Goal: Transaction & Acquisition: Purchase product/service

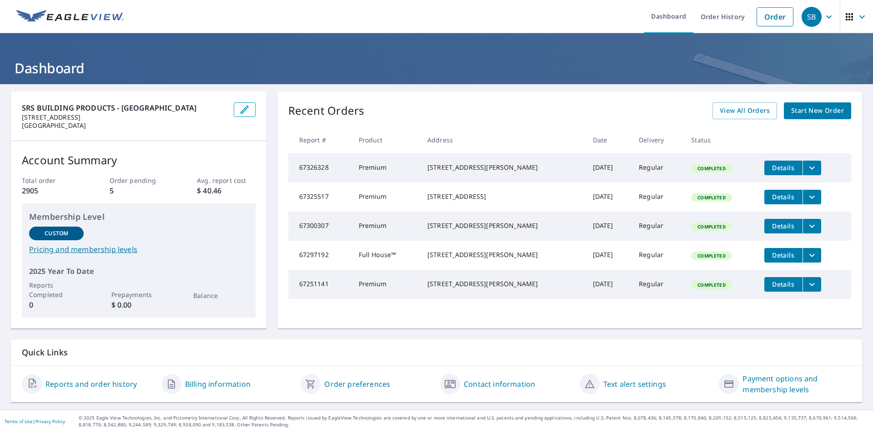
click at [811, 110] on span "Start New Order" at bounding box center [817, 110] width 53 height 11
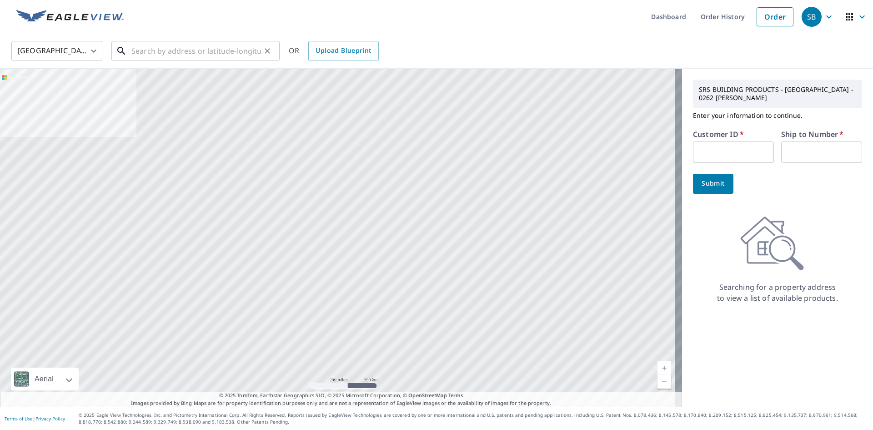
click at [222, 51] on input "text" at bounding box center [196, 50] width 130 height 25
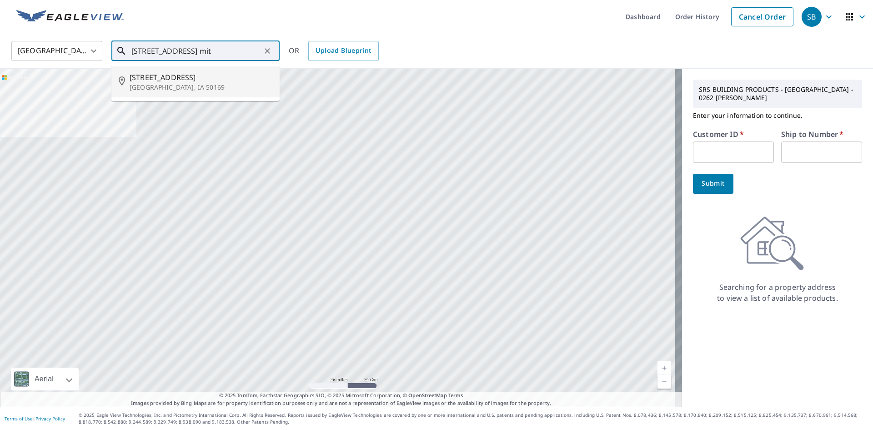
click at [188, 80] on span "[STREET_ADDRESS]" at bounding box center [201, 77] width 143 height 11
type input "[STREET_ADDRESS]"
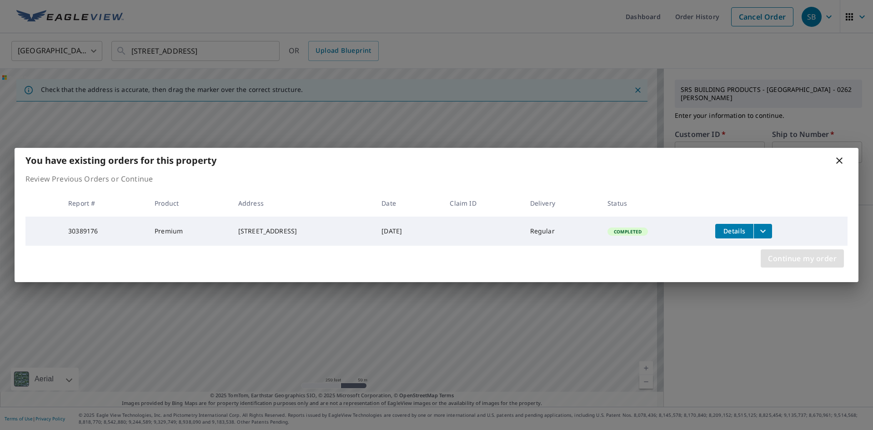
click at [784, 259] on span "Continue my order" at bounding box center [802, 258] width 69 height 13
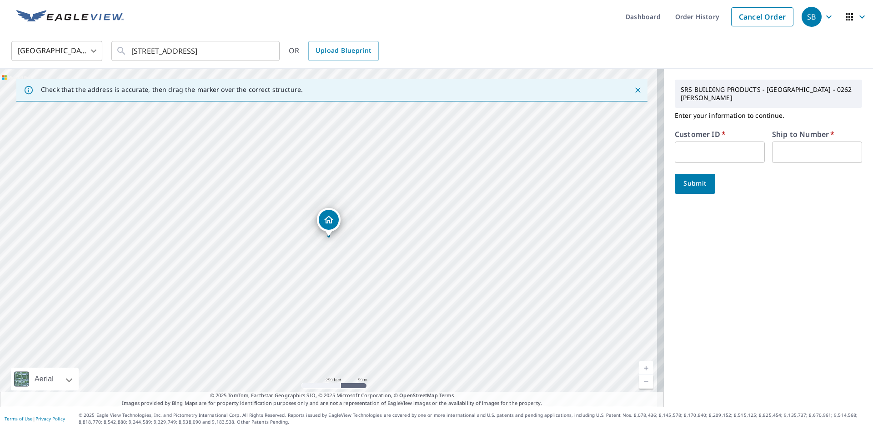
click at [703, 147] on input "text" at bounding box center [720, 151] width 90 height 21
type input "S012898"
click at [789, 150] on input "text" at bounding box center [817, 151] width 90 height 21
type input "15"
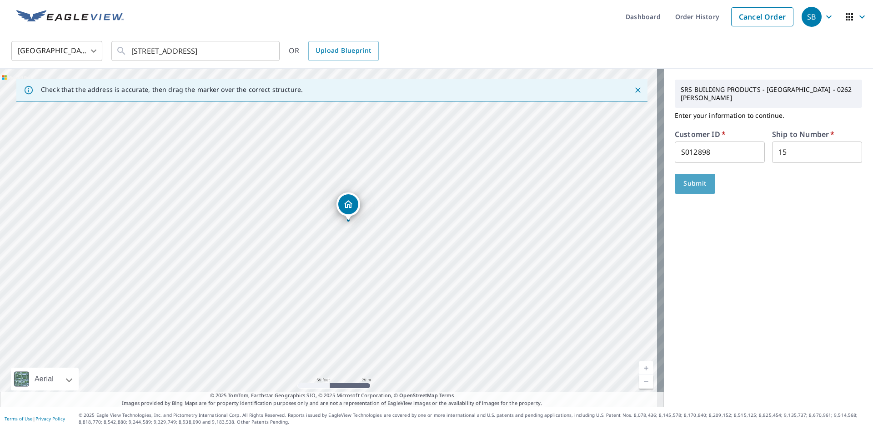
click at [684, 180] on span "Submit" at bounding box center [695, 183] width 26 height 11
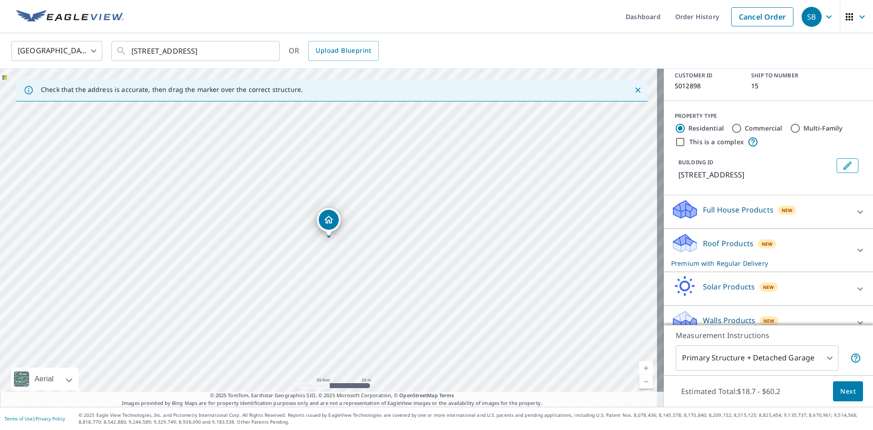
scroll to position [76, 0]
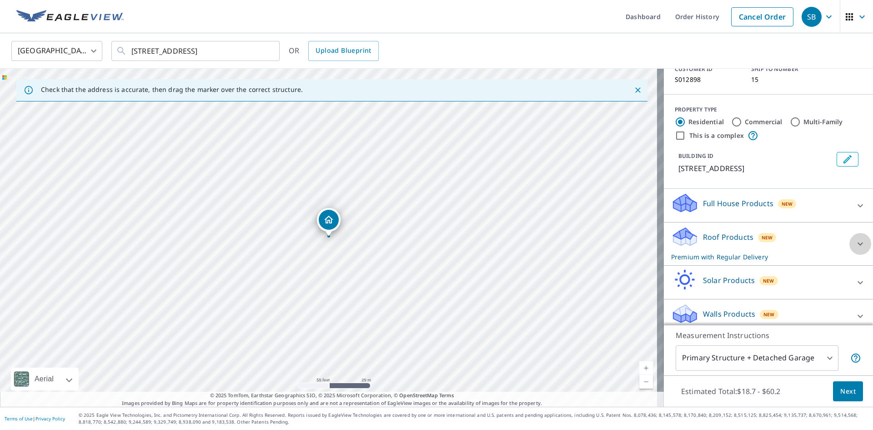
click at [855, 238] on icon at bounding box center [860, 243] width 11 height 11
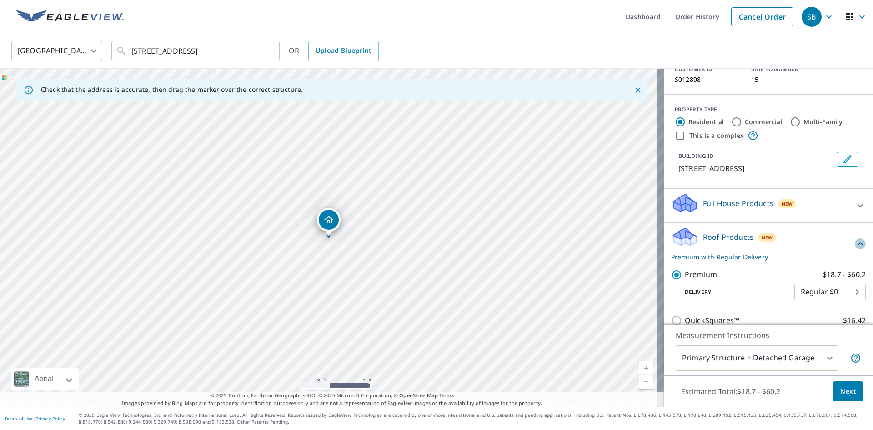
click at [855, 238] on icon at bounding box center [860, 243] width 11 height 11
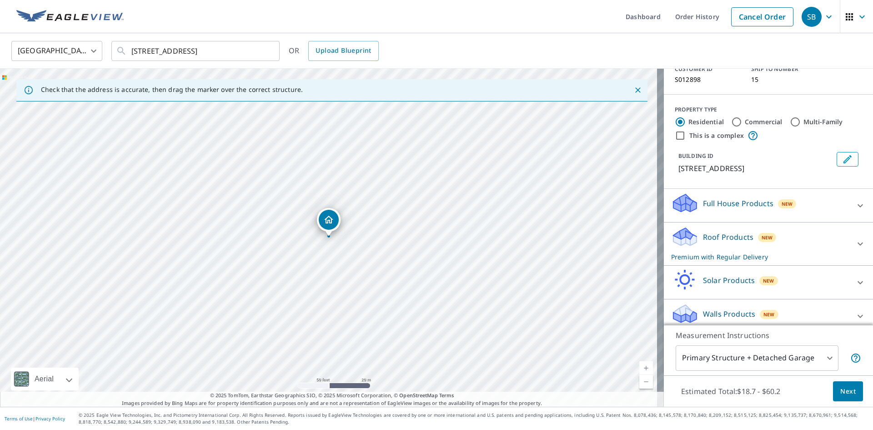
click at [843, 390] on span "Next" at bounding box center [847, 390] width 15 height 11
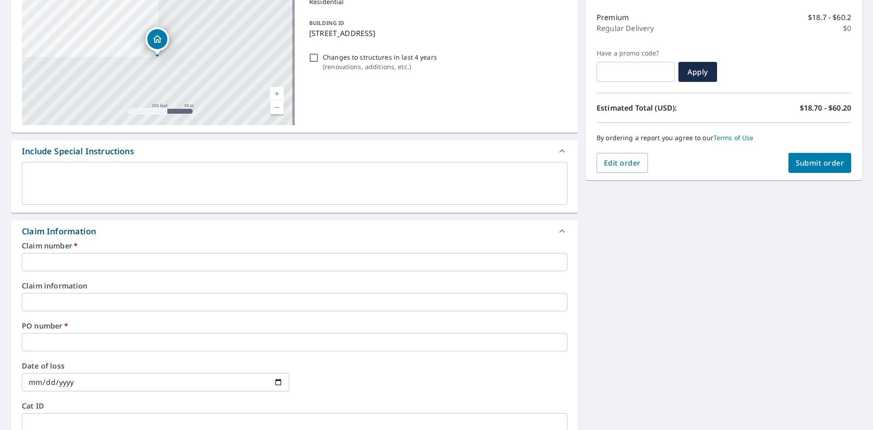
scroll to position [136, 0]
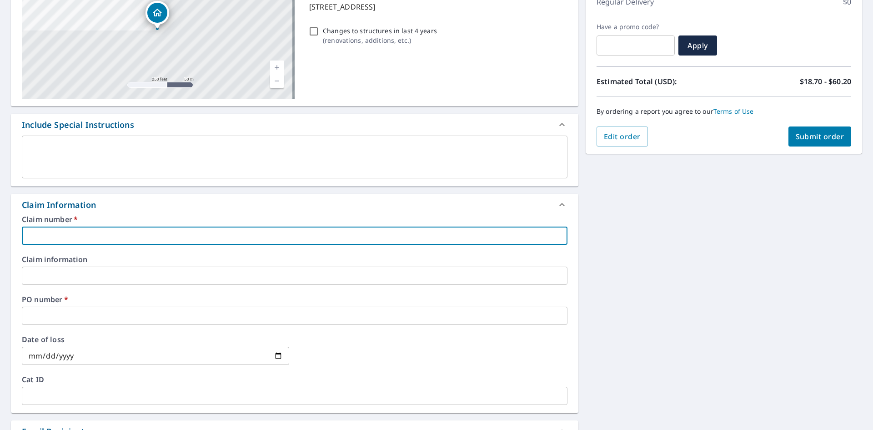
click at [135, 236] on input "text" at bounding box center [294, 235] width 545 height 18
type input "S012898"
checkbox input "true"
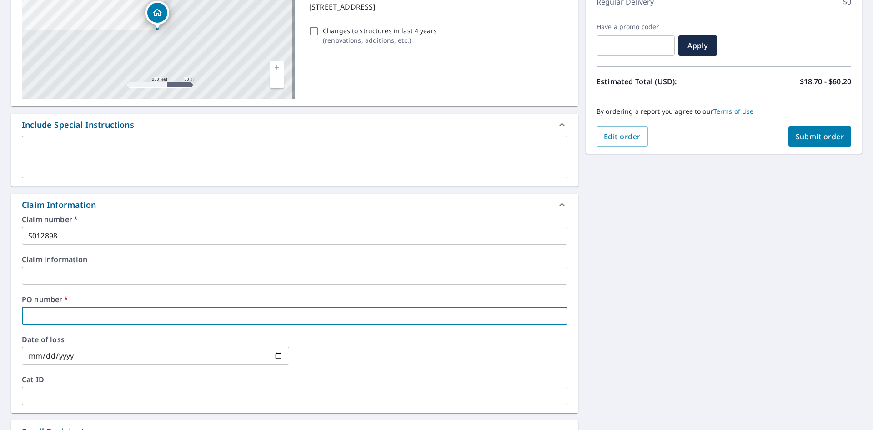
click at [64, 314] on input "text" at bounding box center [294, 315] width 545 height 18
type input "4"
checkbox input "true"
type input "40"
checkbox input "true"
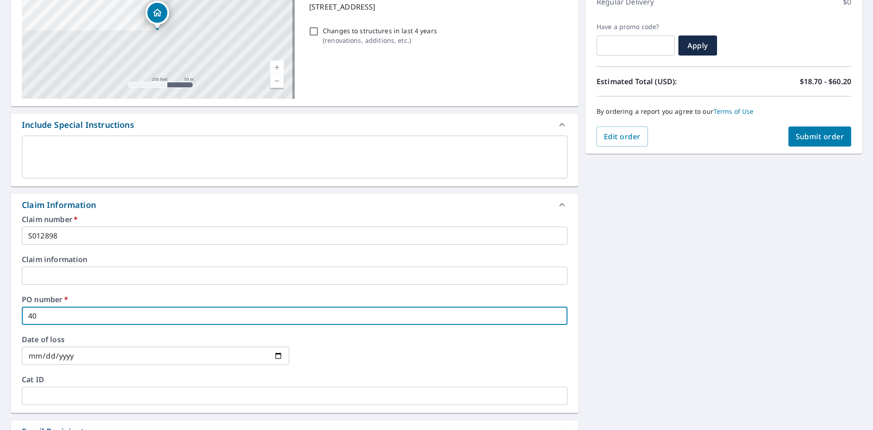
type input "405"
checkbox input "true"
type input "405"
checkbox input "true"
type input "405 5"
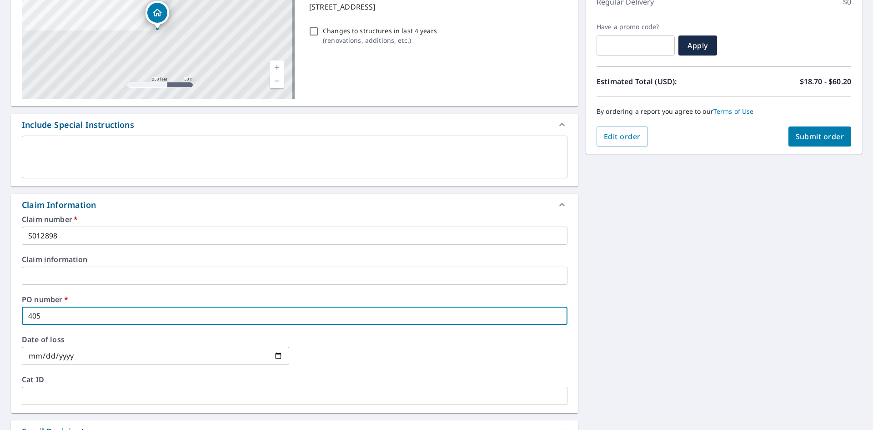
checkbox input "true"
type input "405 5t"
checkbox input "true"
type input "405 5th"
checkbox input "true"
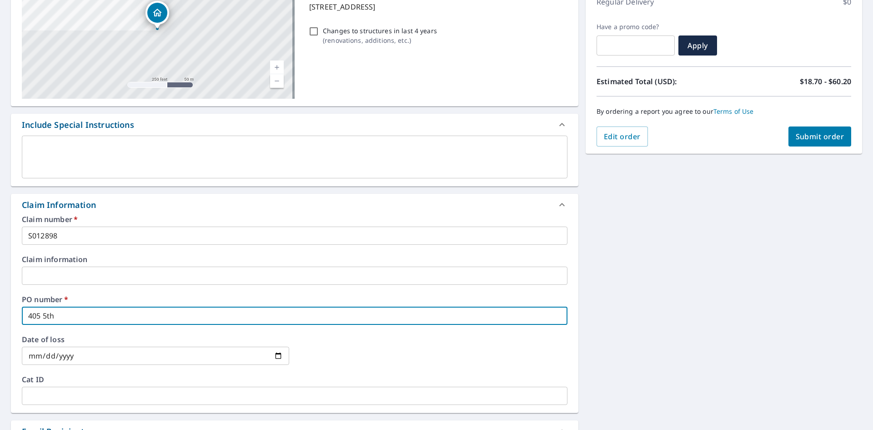
type input "405 5th"
checkbox input "true"
type input "405 5th s"
checkbox input "true"
type input "[STREET_ADDRESS]"
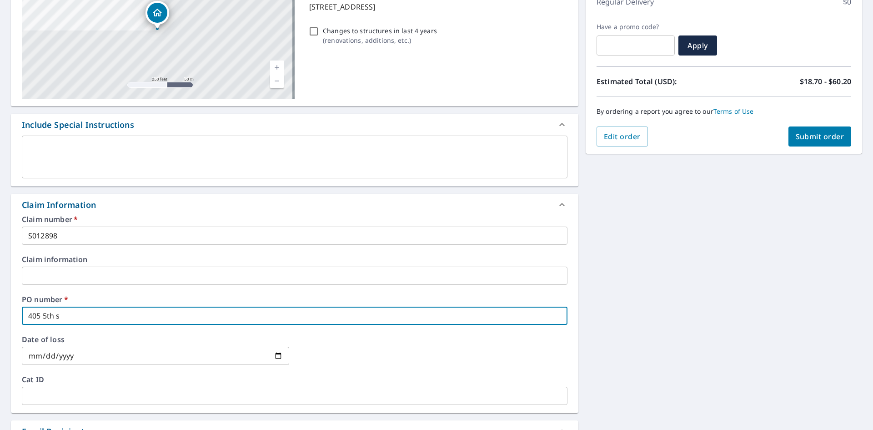
checkbox input "true"
type input "405 5th s"
checkbox input "true"
type input "405 5th"
checkbox input "true"
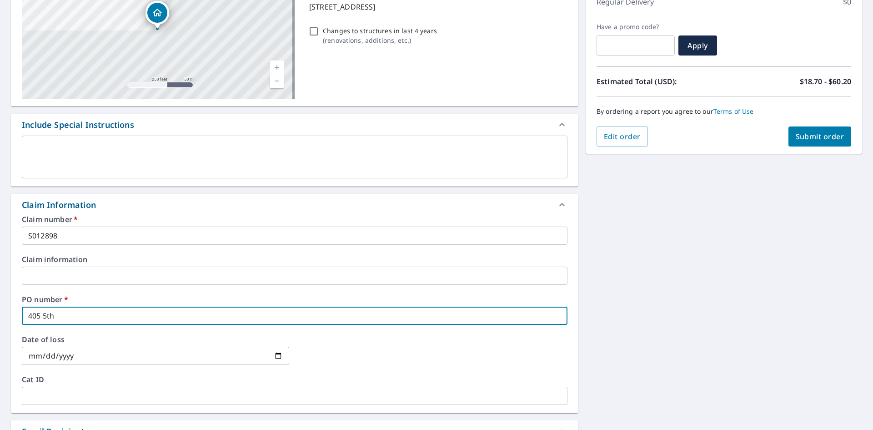
type input "405 5th"
checkbox input "true"
type input "405 5t"
checkbox input "true"
type input "405 5"
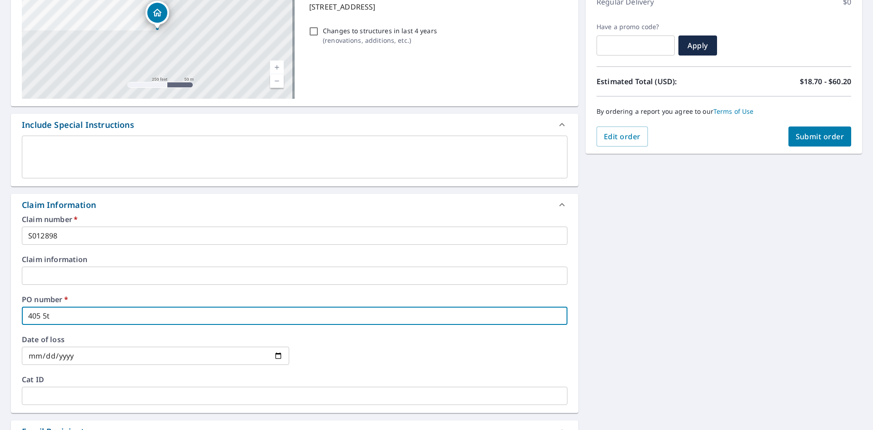
checkbox input "true"
type input "405 5T"
checkbox input "true"
type input "405 5TH"
checkbox input "true"
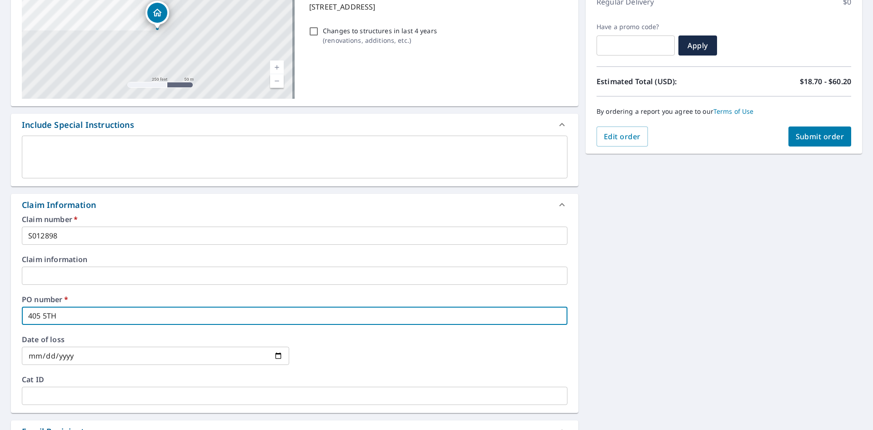
type input "405 5TH"
checkbox input "true"
type input "405 5TH S"
checkbox input "true"
type input "[STREET_ADDRESS]"
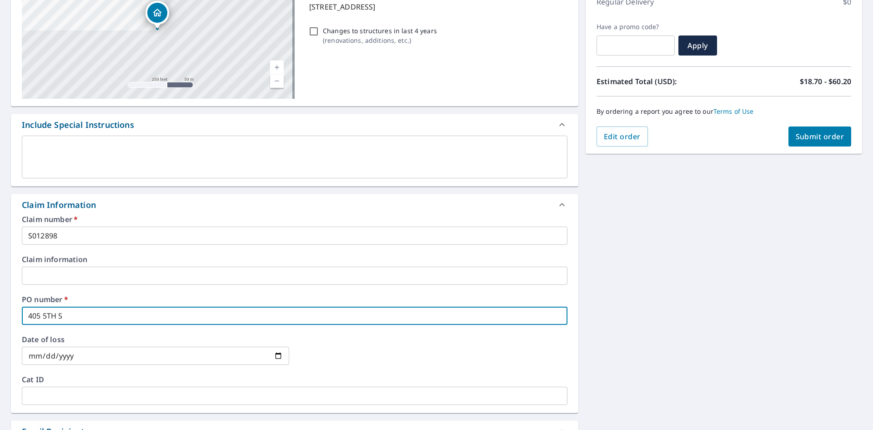
checkbox input "true"
type input "[STREET_ADDRESS]"
checkbox input "true"
type input "[STREET_ADDRESS]"
checkbox input "true"
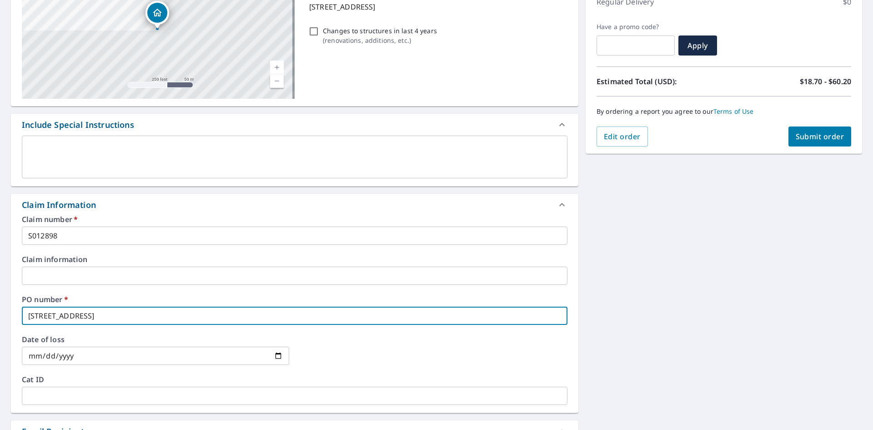
type input "[STREET_ADDRESS]"
checkbox input "true"
type input "[STREET_ADDRESS]"
click at [557, 206] on icon at bounding box center [561, 204] width 11 height 11
checkbox input "true"
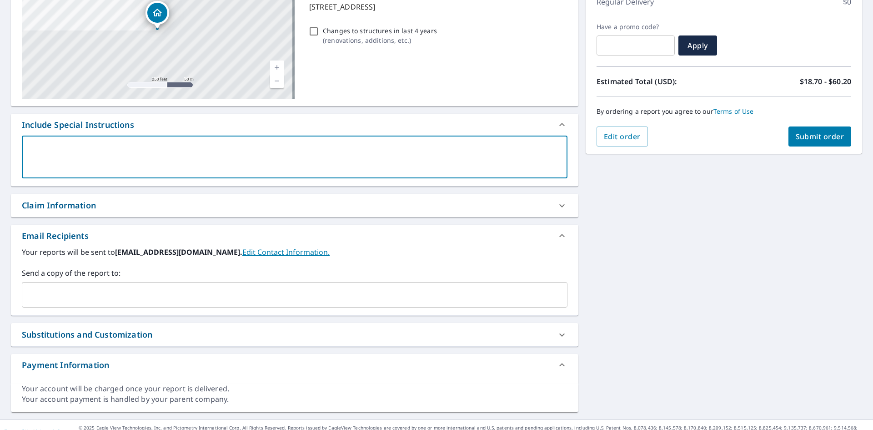
click at [300, 152] on textarea at bounding box center [294, 157] width 533 height 26
paste textarea "[EMAIL_ADDRESS][DOMAIN_NAME]; [PERSON_NAME][DOMAIN_NAME][EMAIL_ADDRESS][PERSON_…"
type textarea "[EMAIL_ADDRESS][DOMAIN_NAME]; [PERSON_NAME][DOMAIN_NAME][EMAIL_ADDRESS][PERSON_…"
type textarea "x"
checkbox input "true"
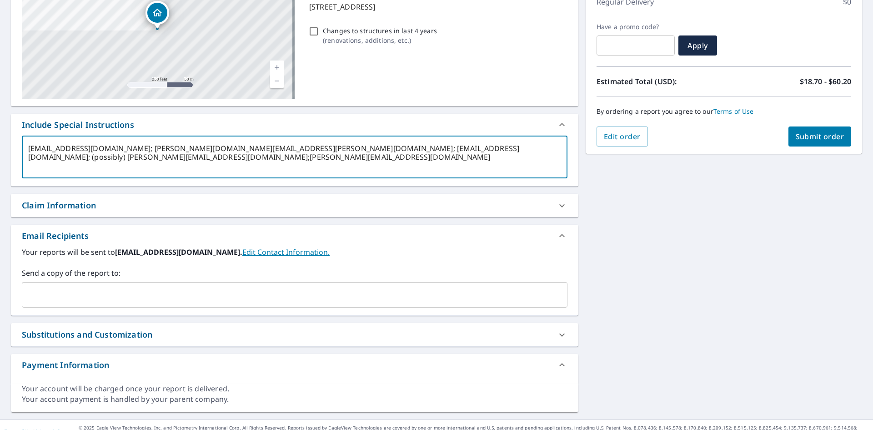
drag, startPoint x: 279, startPoint y: 159, endPoint x: 156, endPoint y: 160, distance: 122.7
click at [156, 160] on textarea "[EMAIL_ADDRESS][DOMAIN_NAME]; [PERSON_NAME][DOMAIN_NAME][EMAIL_ADDRESS][PERSON_…" at bounding box center [294, 157] width 533 height 26
type textarea "[EMAIL_ADDRESS][DOMAIN_NAME]; [PERSON_NAME][DOMAIN_NAME][EMAIL_ADDRESS][PERSON_…"
type textarea "x"
type input "[EMAIL_ADDRESS][DOMAIN_NAME]"
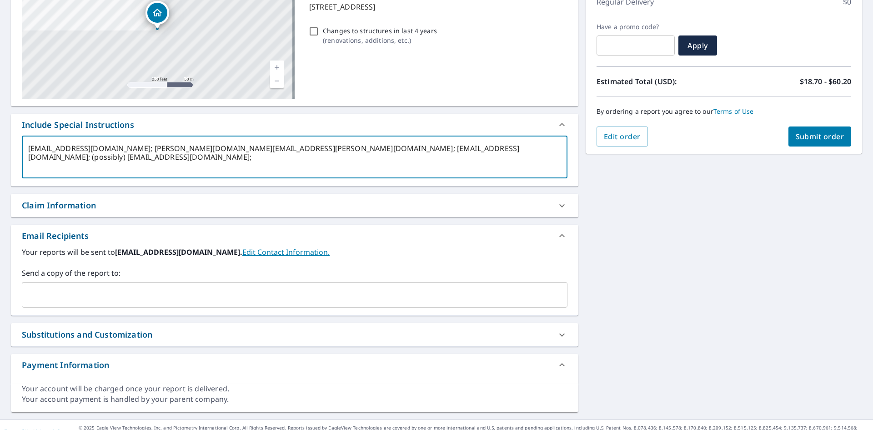
checkbox input "true"
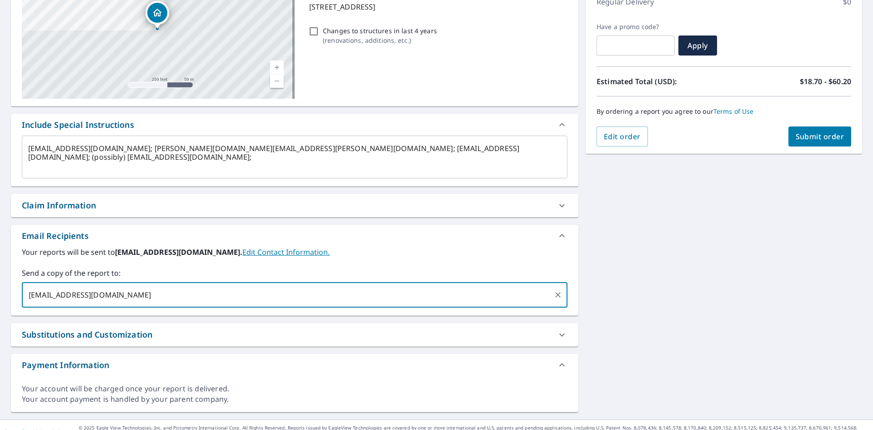
type textarea "x"
checkbox input "true"
type textarea "x"
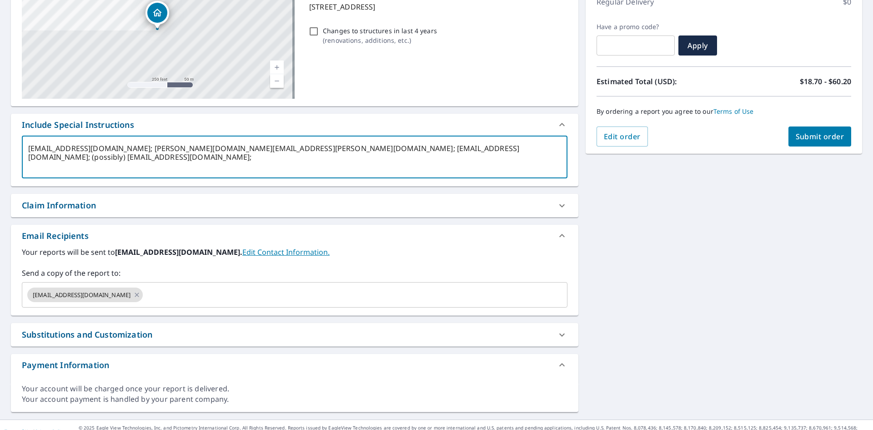
drag, startPoint x: 420, startPoint y: 148, endPoint x: 288, endPoint y: 150, distance: 132.7
click at [288, 150] on textarea "[EMAIL_ADDRESS][DOMAIN_NAME]; [PERSON_NAME][DOMAIN_NAME][EMAIL_ADDRESS][PERSON_…" at bounding box center [294, 157] width 533 height 26
type textarea "[EMAIL_ADDRESS][DOMAIN_NAME]; [PERSON_NAME][DOMAIN_NAME][EMAIL_ADDRESS][PERSON_…"
type textarea "x"
type input "[EMAIL_ADDRESS][DOMAIN_NAME]"
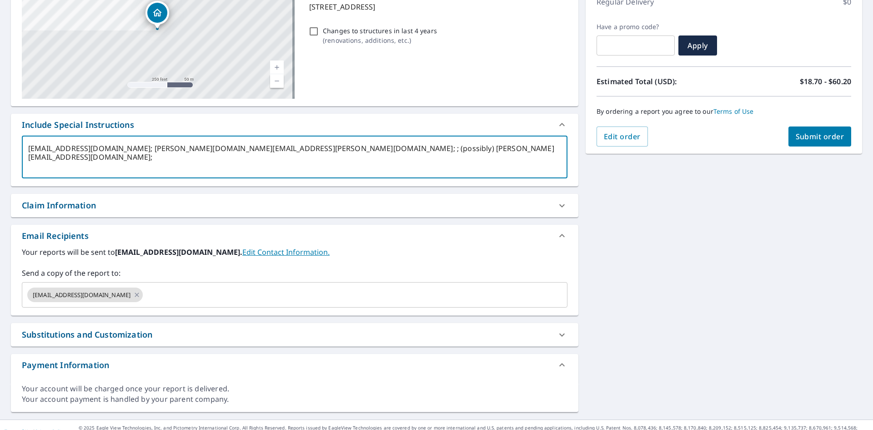
checkbox input "true"
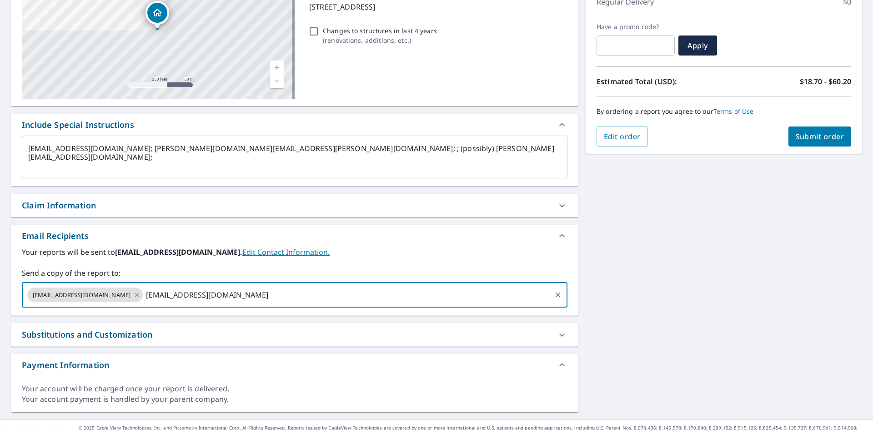
type textarea "x"
checkbox input "true"
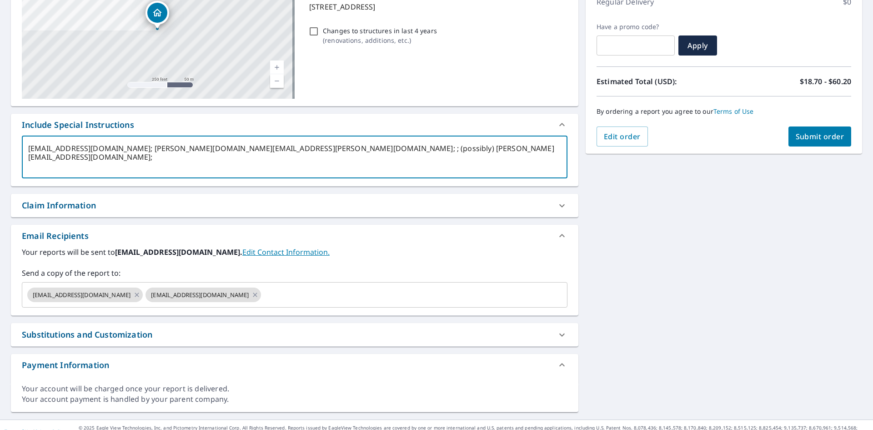
drag, startPoint x: 282, startPoint y: 148, endPoint x: 146, endPoint y: 167, distance: 137.2
click at [146, 167] on textarea "[EMAIL_ADDRESS][DOMAIN_NAME]; [PERSON_NAME][DOMAIN_NAME][EMAIL_ADDRESS][PERSON_…" at bounding box center [294, 157] width 533 height 26
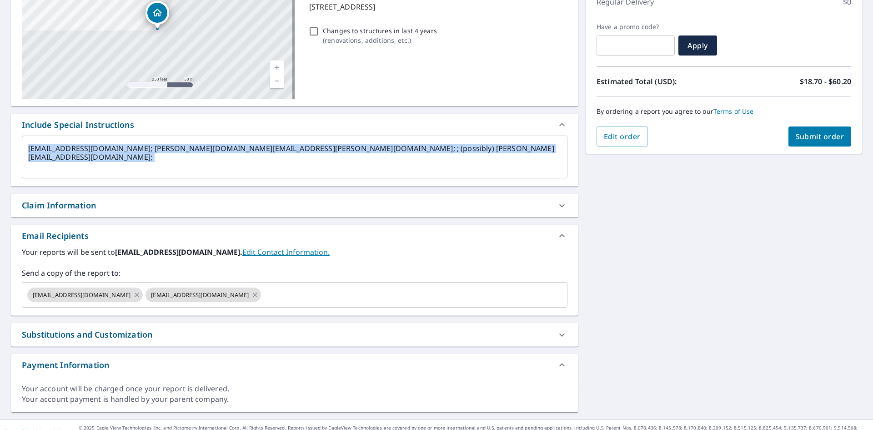
drag, startPoint x: 182, startPoint y: 142, endPoint x: 272, endPoint y: 205, distance: 109.6
click at [272, 205] on div "[STREET_ADDRESS] Aerial Road A standard road map Aerial A detailed look from ab…" at bounding box center [294, 183] width 567 height 457
type textarea "x"
click at [262, 166] on textarea "[EMAIL_ADDRESS][DOMAIN_NAME]; [PERSON_NAME][DOMAIN_NAME][EMAIL_ADDRESS][PERSON_…" at bounding box center [294, 157] width 533 height 26
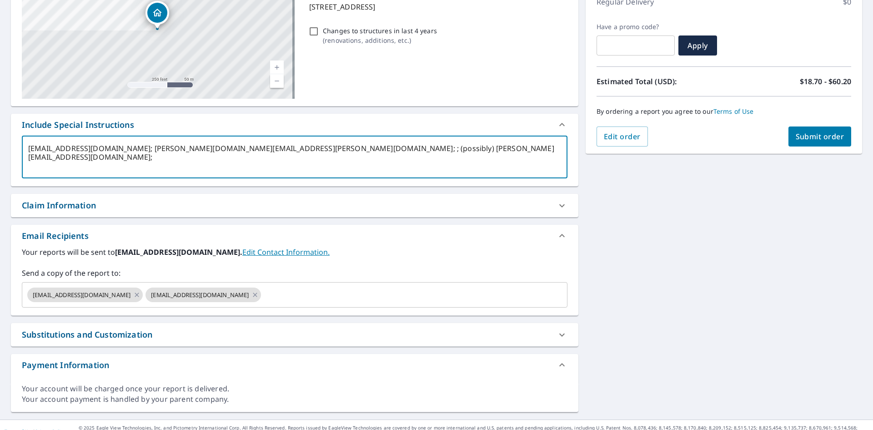
drag, startPoint x: 283, startPoint y: 149, endPoint x: 145, endPoint y: 157, distance: 138.0
click at [145, 157] on textarea "[EMAIL_ADDRESS][DOMAIN_NAME]; [PERSON_NAME][DOMAIN_NAME][EMAIL_ADDRESS][PERSON_…" at bounding box center [294, 157] width 533 height 26
type textarea "[EMAIL_ADDRESS][DOMAIN_NAME]; ; ; (possibly) [PERSON_NAME][EMAIL_ADDRESS][DOMAI…"
type textarea "x"
type input "[PERSON_NAME][EMAIL_ADDRESS][PERSON_NAME][DOMAIN_NAME]"
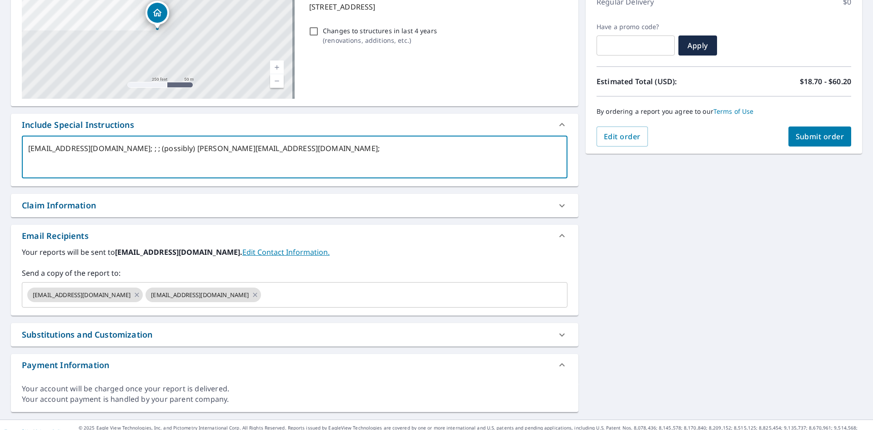
checkbox input "true"
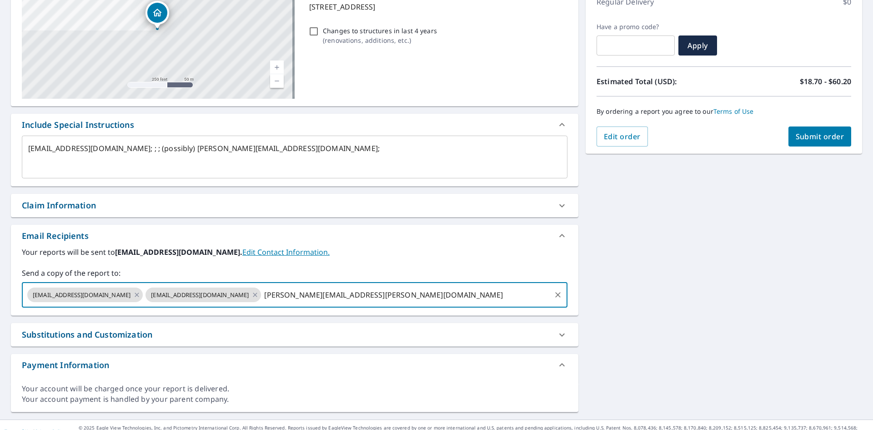
type textarea "x"
checkbox input "true"
type textarea "x"
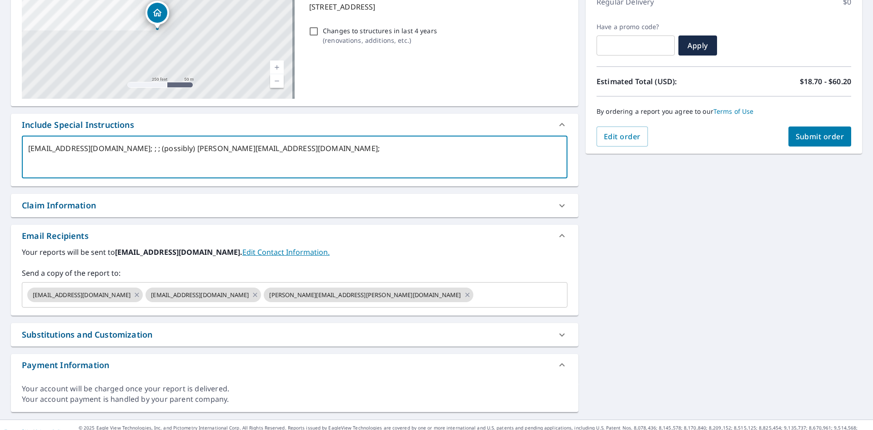
drag, startPoint x: 362, startPoint y: 155, endPoint x: 2, endPoint y: 145, distance: 360.1
click at [2, 145] on div "[STREET_ADDRESS] Aerial Road A standard road map Aerial A detailed look from ab…" at bounding box center [436, 183] width 873 height 471
checkbox input "true"
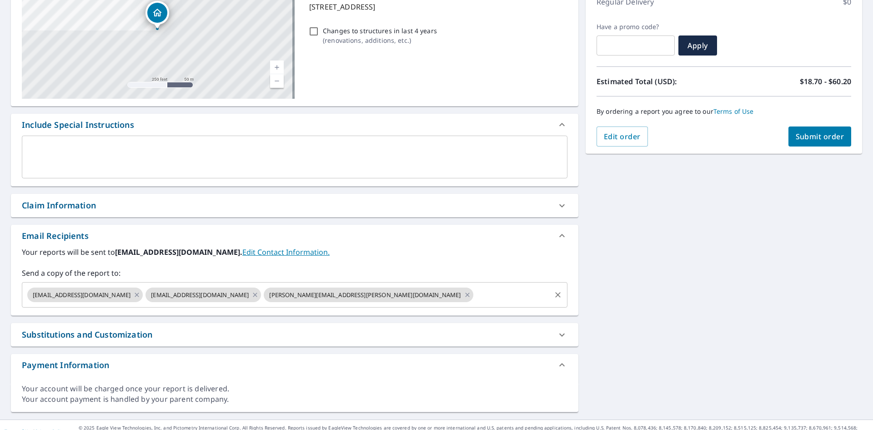
click at [475, 289] on input "text" at bounding box center [512, 294] width 75 height 17
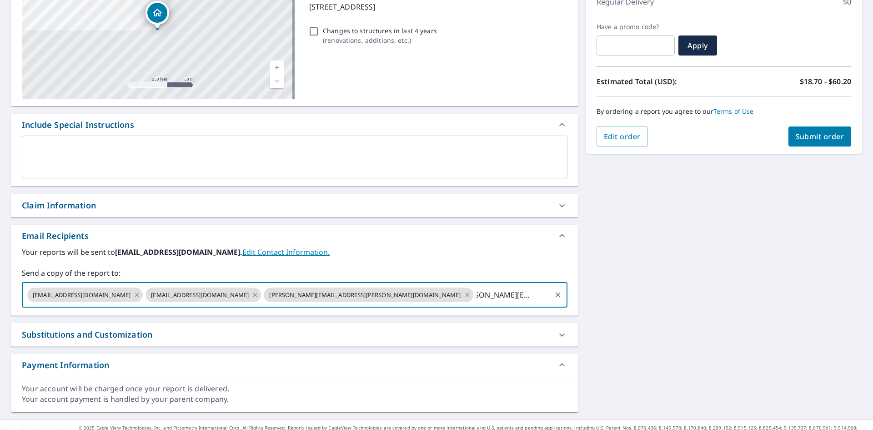
type input "[PERSON_NAME][EMAIL_ADDRESS][PERSON_NAME][DOMAIN_NAME]"
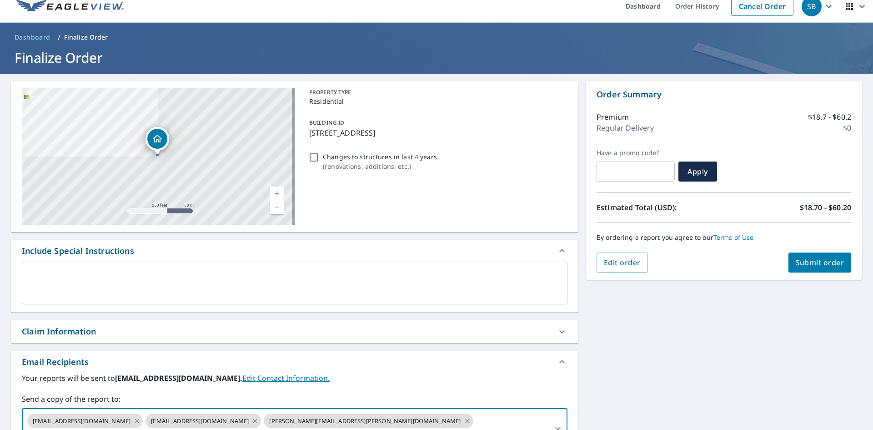
scroll to position [0, 0]
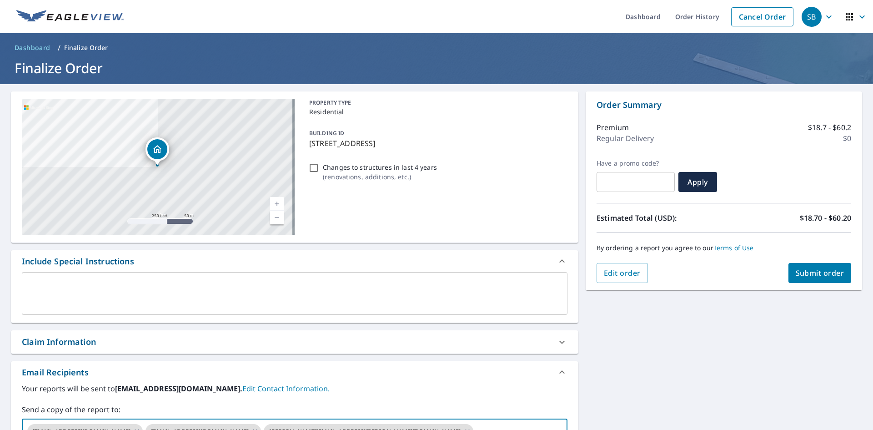
click at [813, 275] on span "Submit order" at bounding box center [819, 273] width 49 height 10
checkbox input "true"
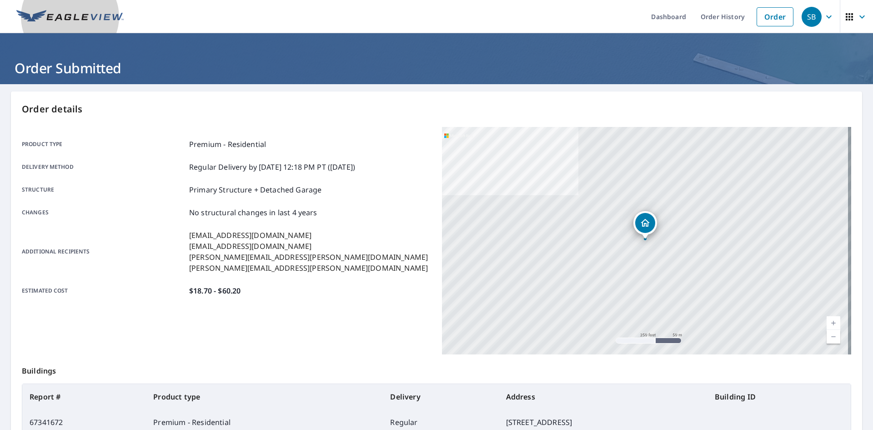
click at [85, 12] on img at bounding box center [69, 17] width 107 height 14
